Goal: Task Accomplishment & Management: Use online tool/utility

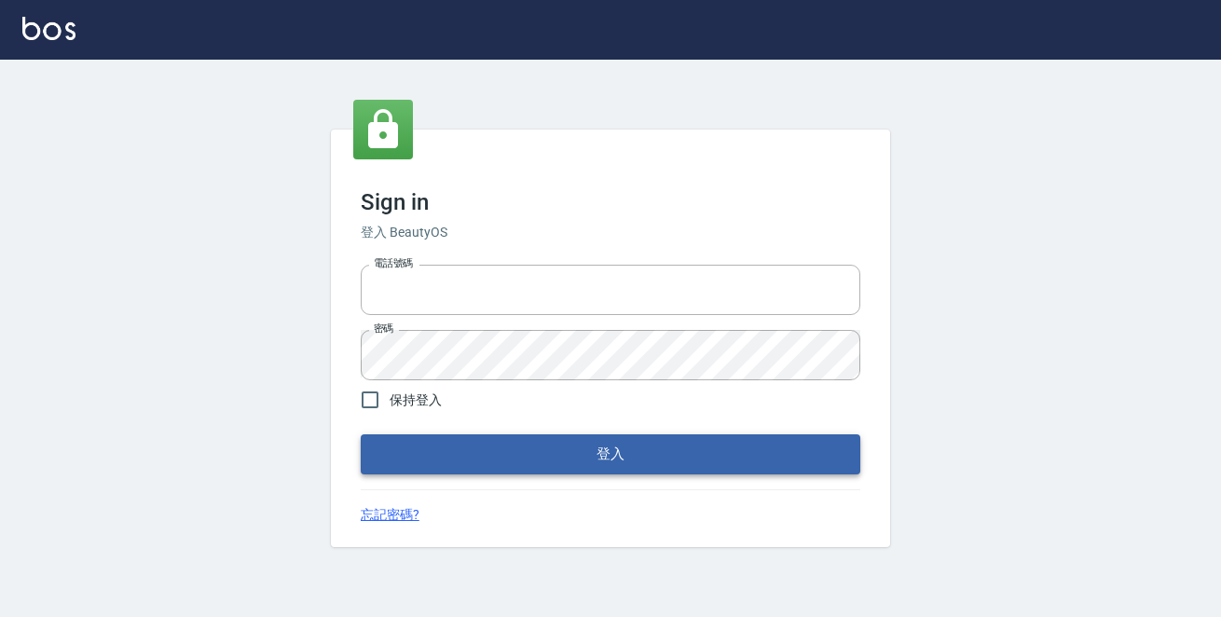
type input "0229470385"
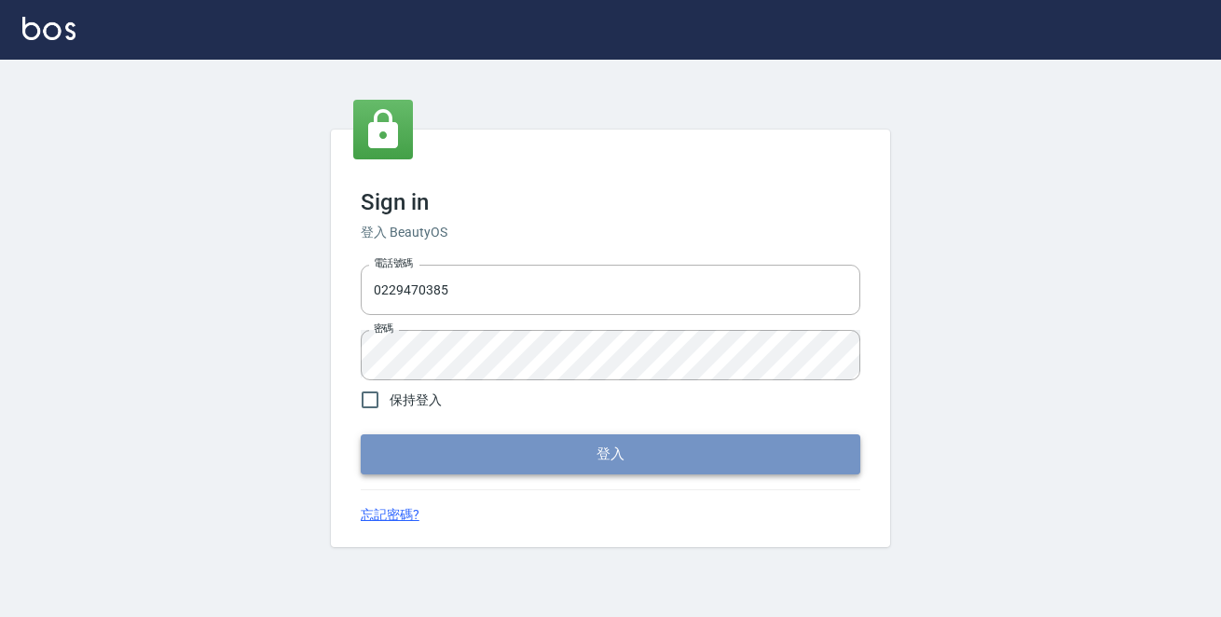
click at [684, 452] on button "登入" at bounding box center [610, 453] width 499 height 39
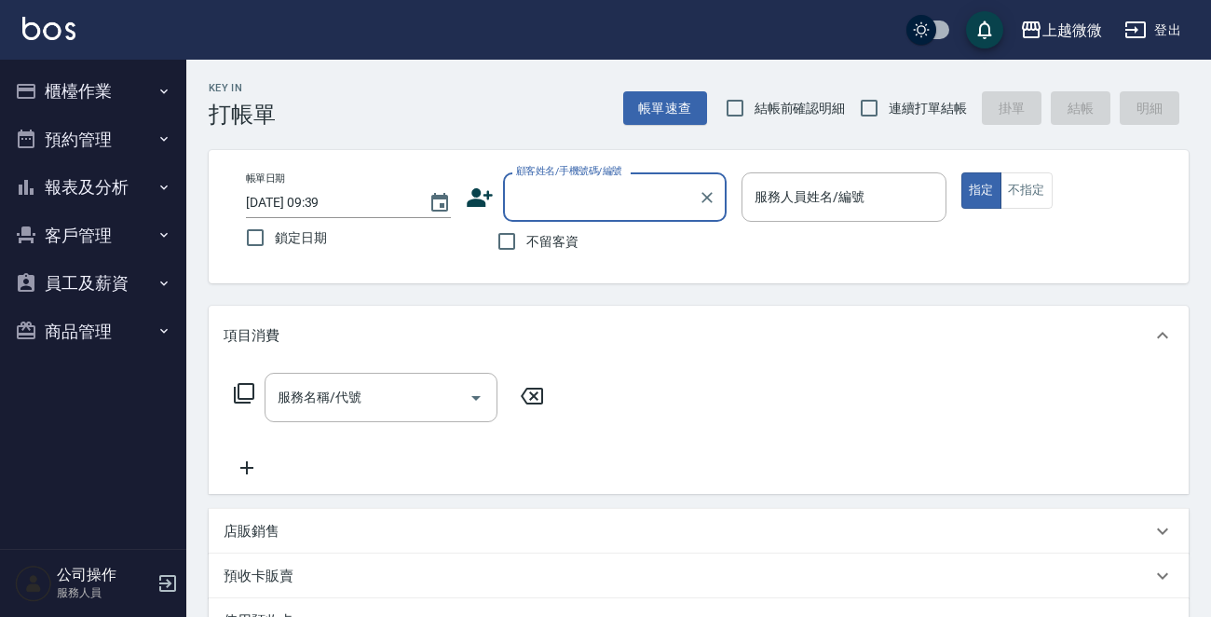
click at [48, 72] on button "櫃檯作業" at bounding box center [92, 91] width 171 height 48
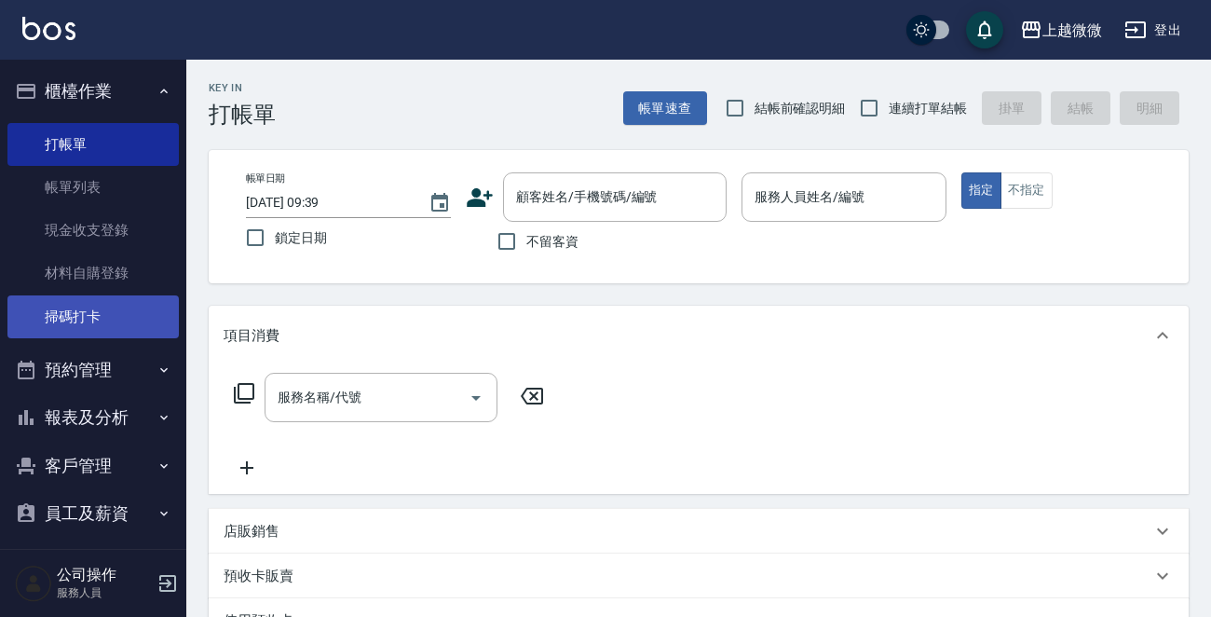
click at [96, 311] on link "掃碼打卡" at bounding box center [92, 316] width 171 height 43
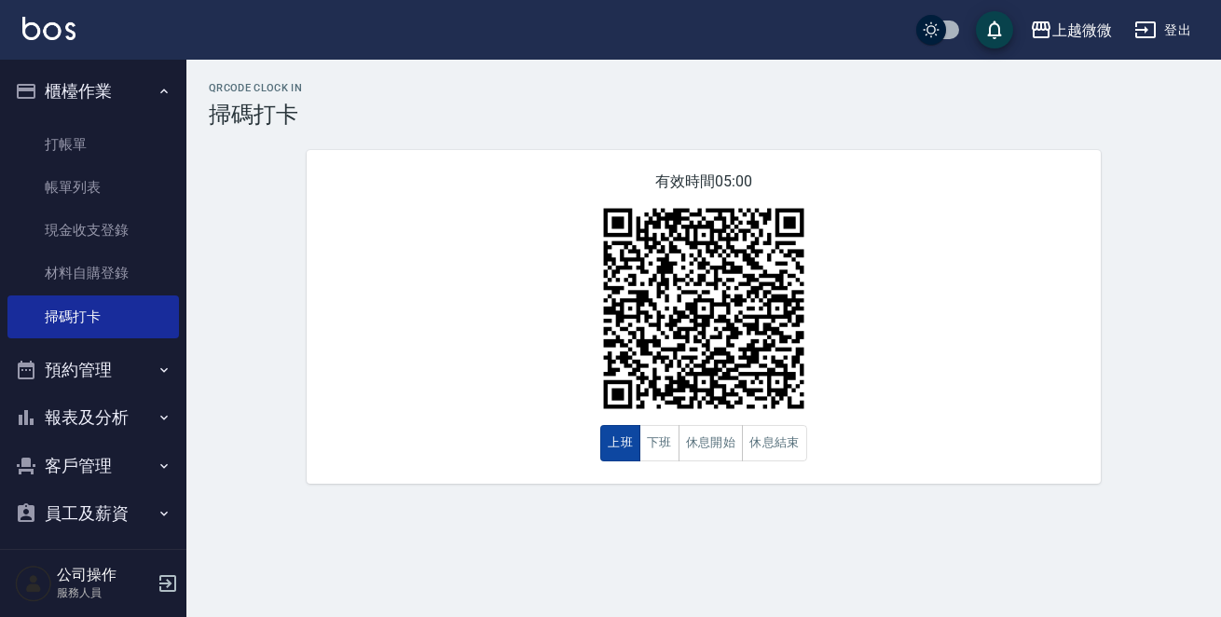
click at [609, 453] on button "上班" at bounding box center [620, 443] width 40 height 36
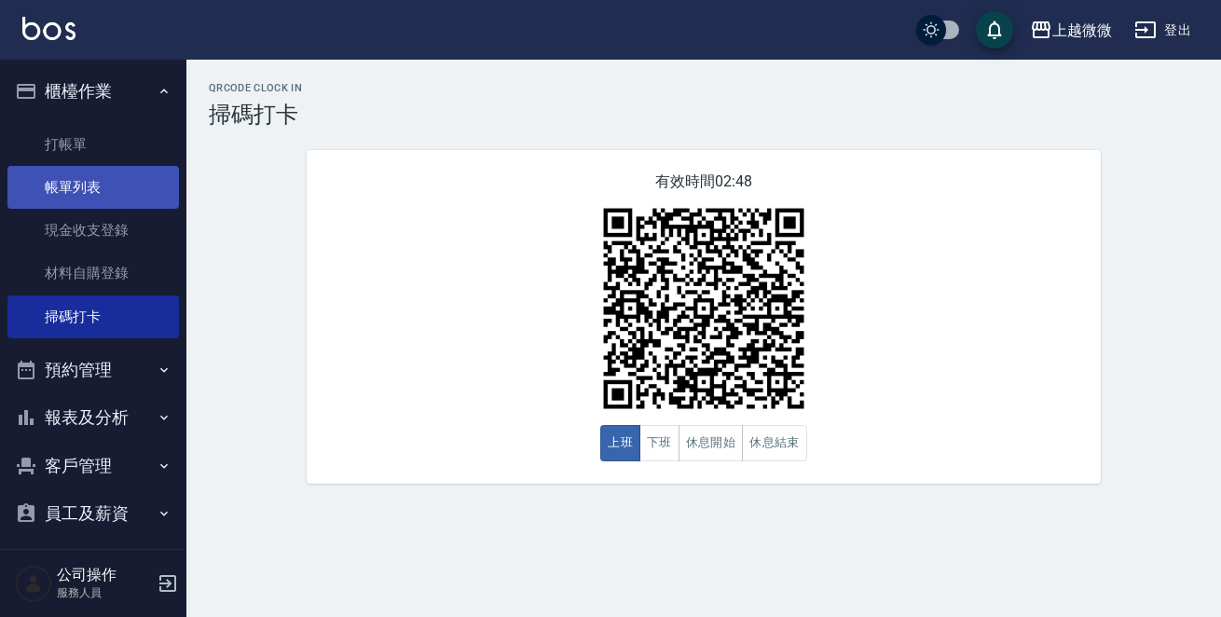
click at [70, 188] on link "帳單列表" at bounding box center [92, 187] width 171 height 43
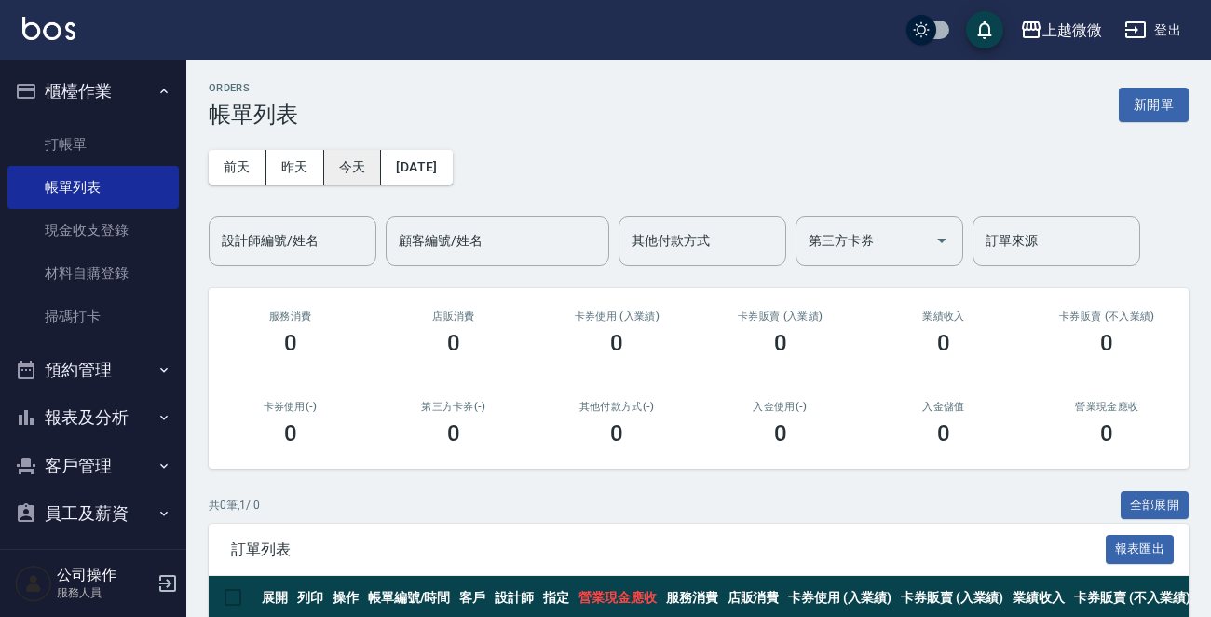
click at [304, 162] on button "昨天" at bounding box center [295, 167] width 58 height 34
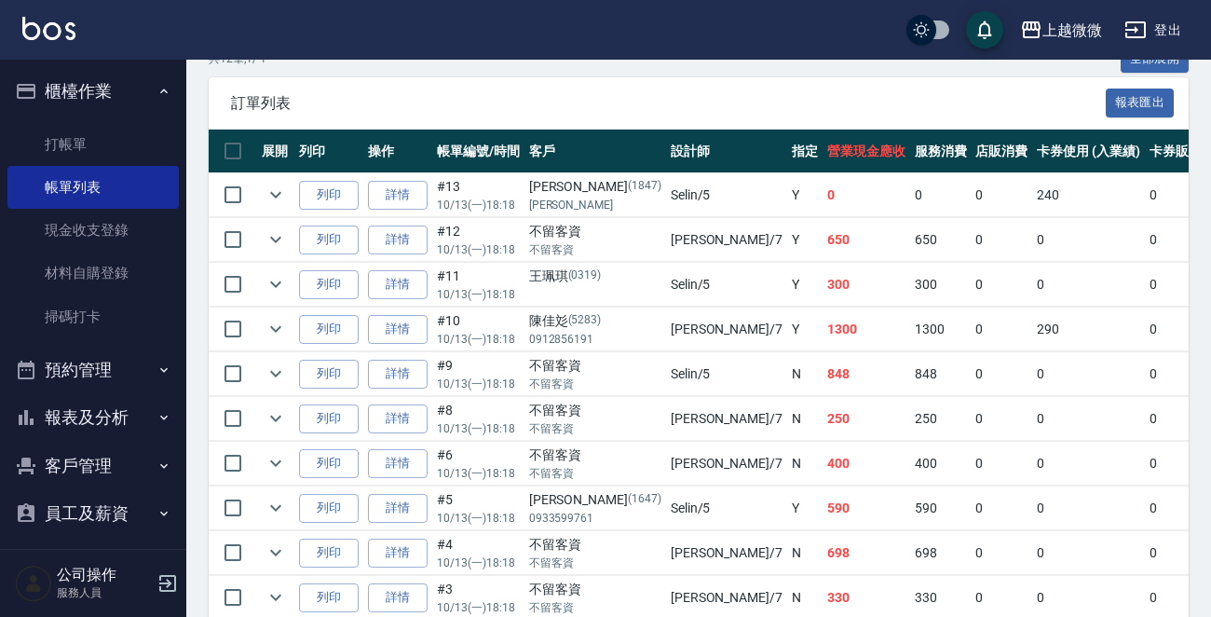
scroll to position [427, 0]
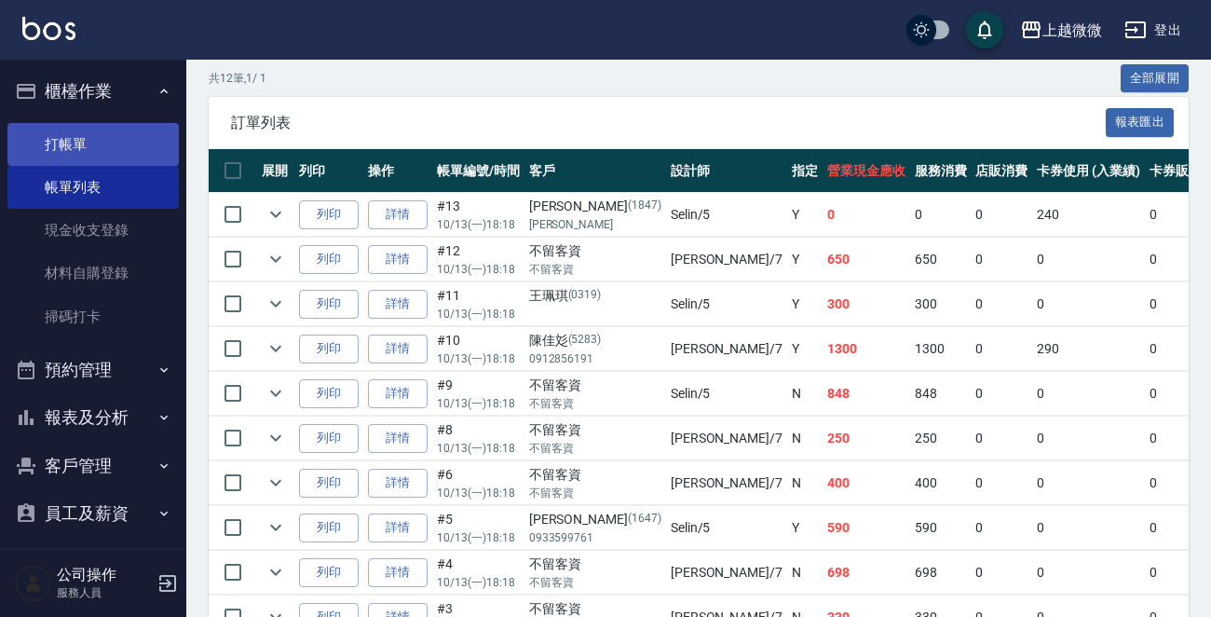
click at [73, 138] on link "打帳單" at bounding box center [92, 144] width 171 height 43
